Goal: Task Accomplishment & Management: Use online tool/utility

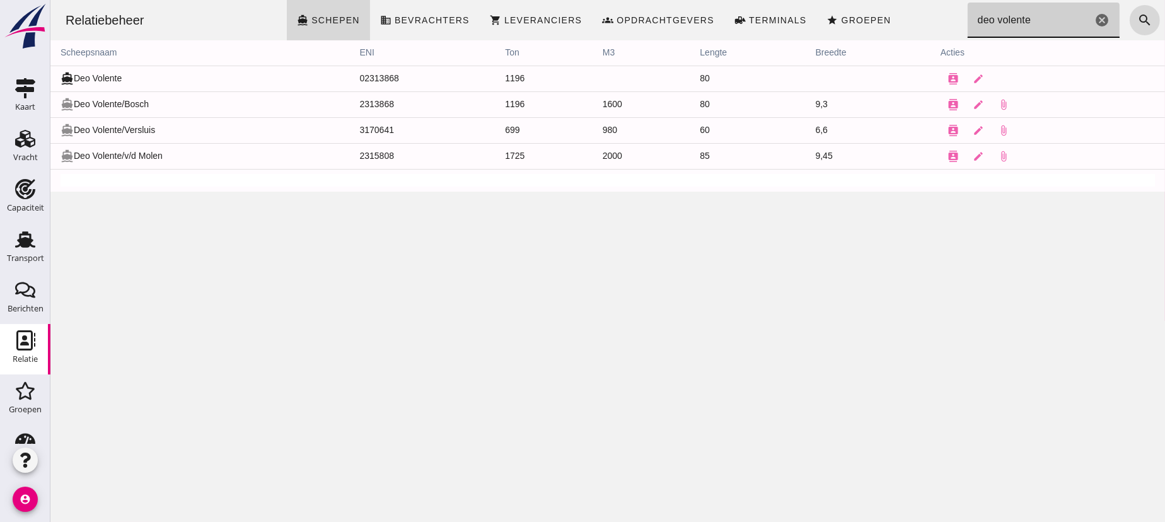
drag, startPoint x: 1042, startPoint y: 18, endPoint x: 980, endPoint y: 36, distance: 64.5
click input "deo volente"
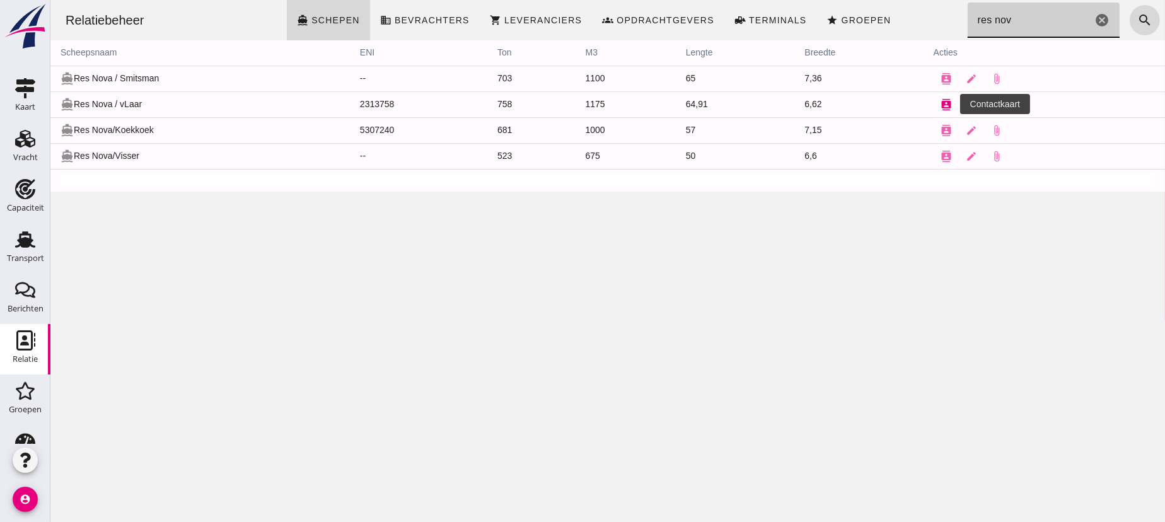
type input "res nov"
click at [940, 103] on icon "contacts" at bounding box center [945, 104] width 11 height 11
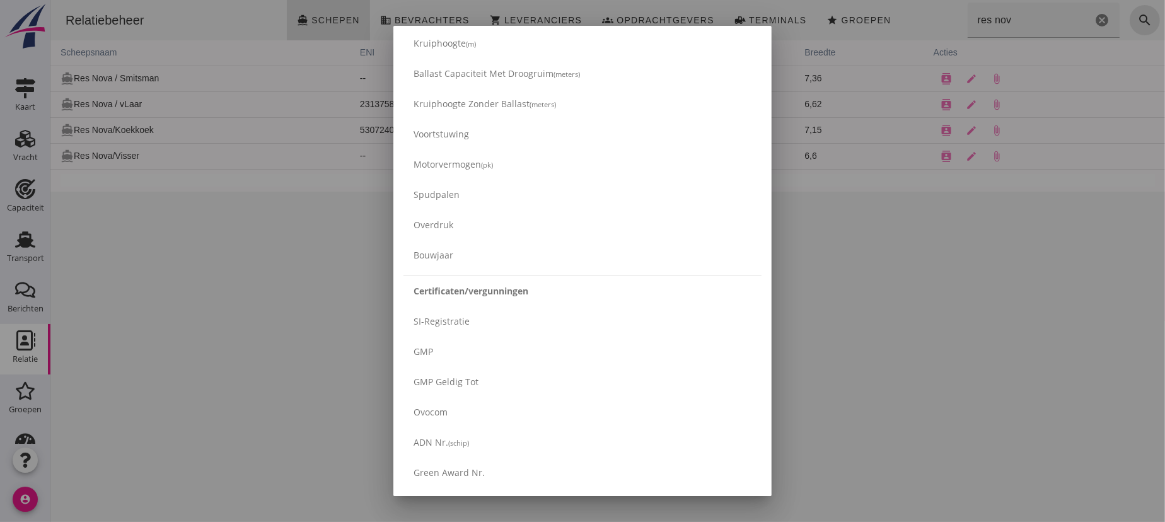
scroll to position [2108, 0]
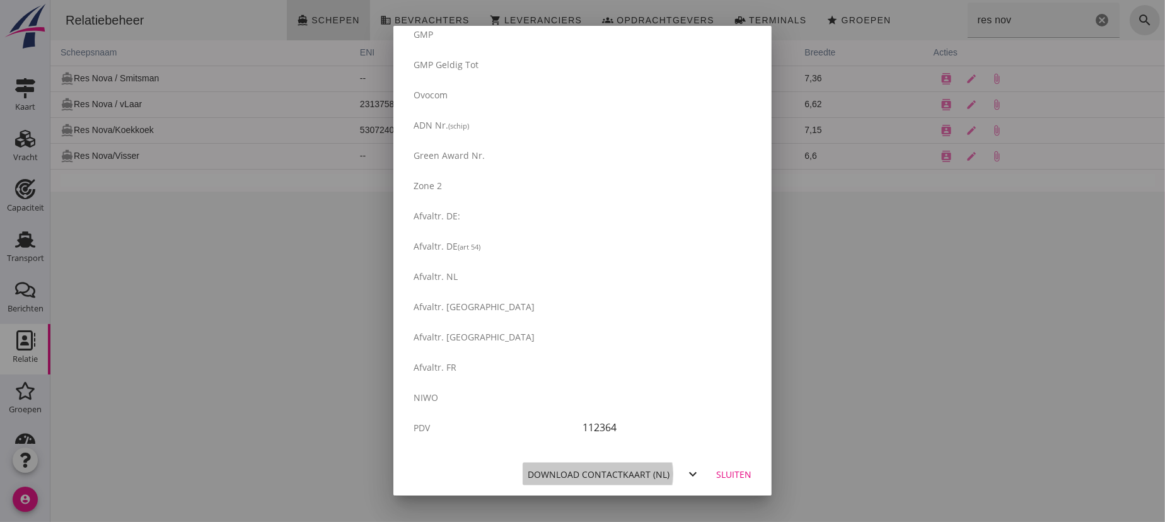
click at [593, 476] on div "Download contactkaart (nl)" at bounding box center [599, 474] width 142 height 13
click at [212, 320] on div at bounding box center [582, 261] width 1165 height 522
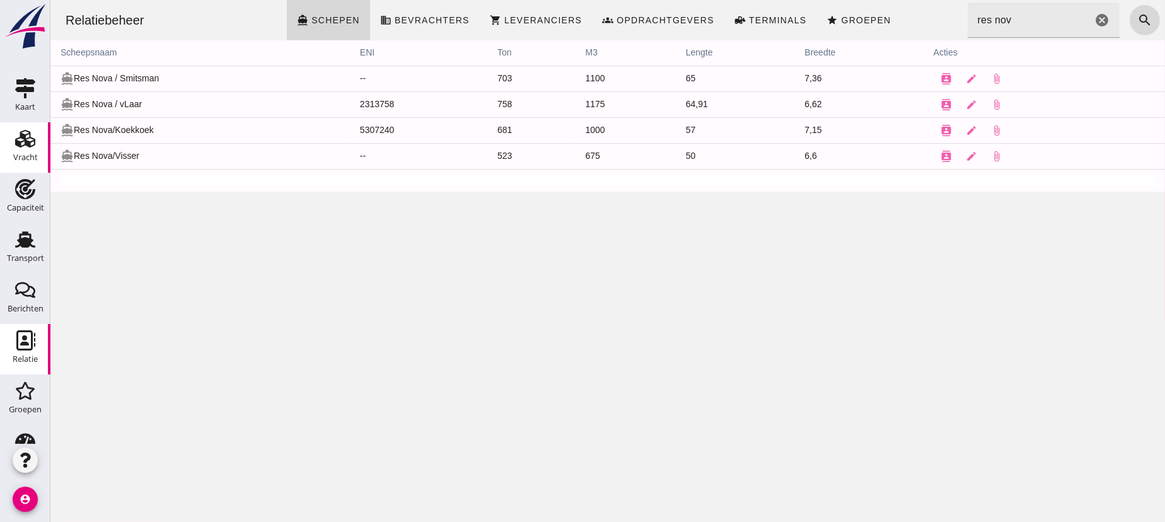
click at [16, 146] on use at bounding box center [25, 139] width 20 height 18
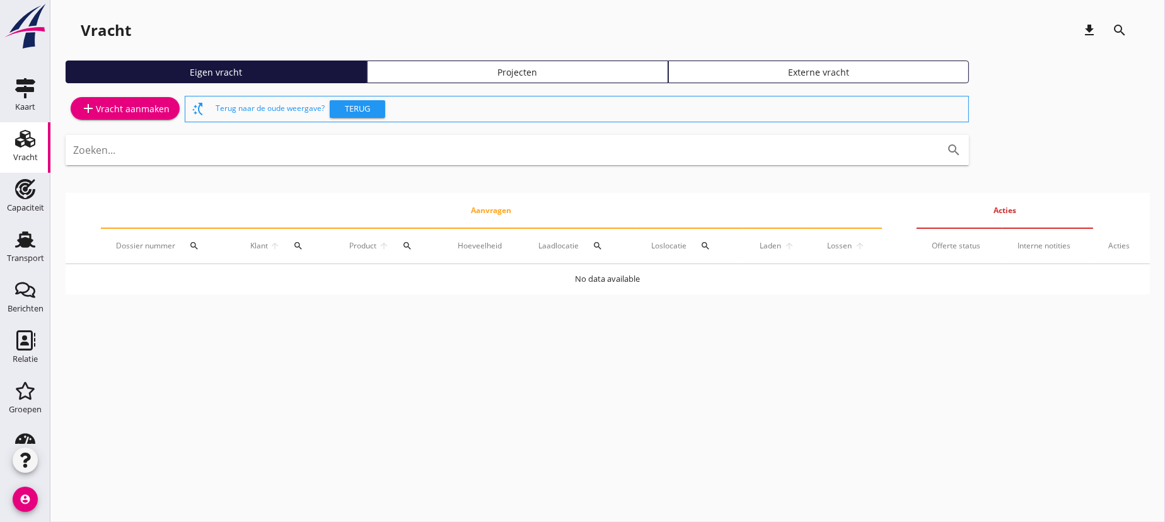
click at [115, 110] on div "add Vracht aanmaken" at bounding box center [125, 108] width 89 height 15
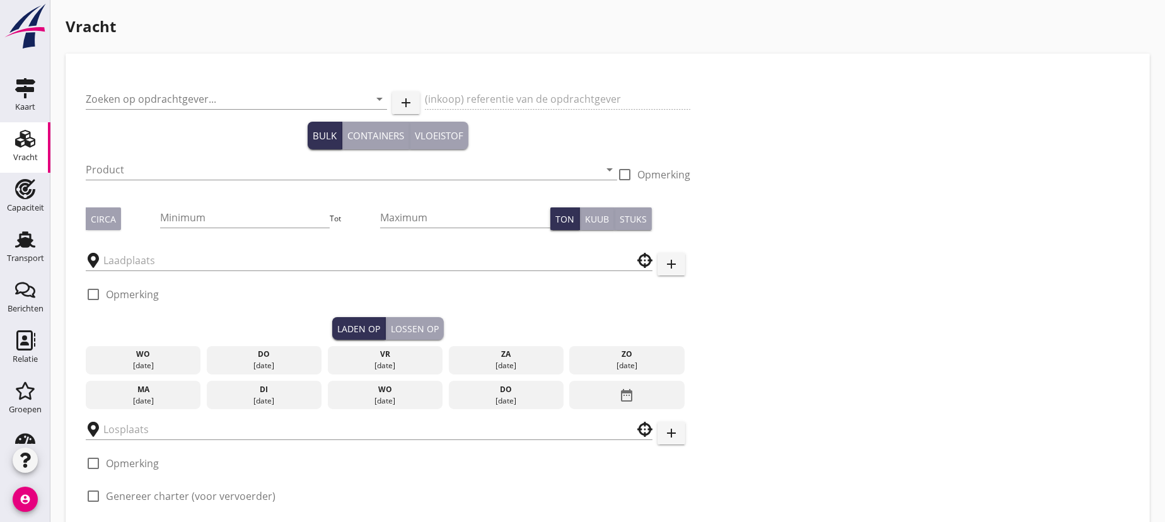
click at [27, 23] on img at bounding box center [25, 26] width 45 height 47
click at [21, 502] on icon "account_circle" at bounding box center [25, 499] width 25 height 25
click at [77, 492] on div "Uitloggen" at bounding box center [113, 494] width 91 height 15
